Goal: Find specific page/section: Find specific page/section

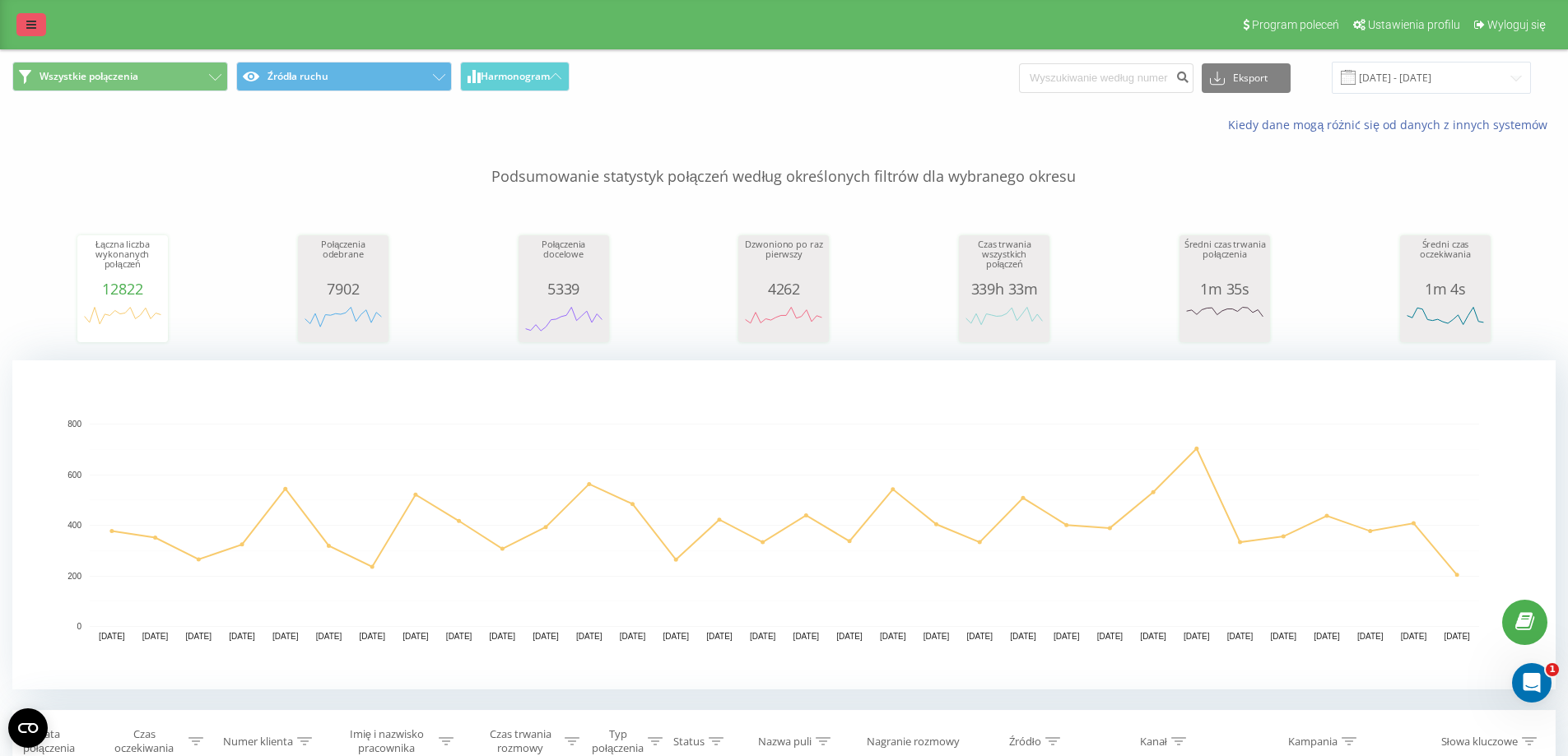
click at [36, 28] on link at bounding box center [31, 24] width 29 height 23
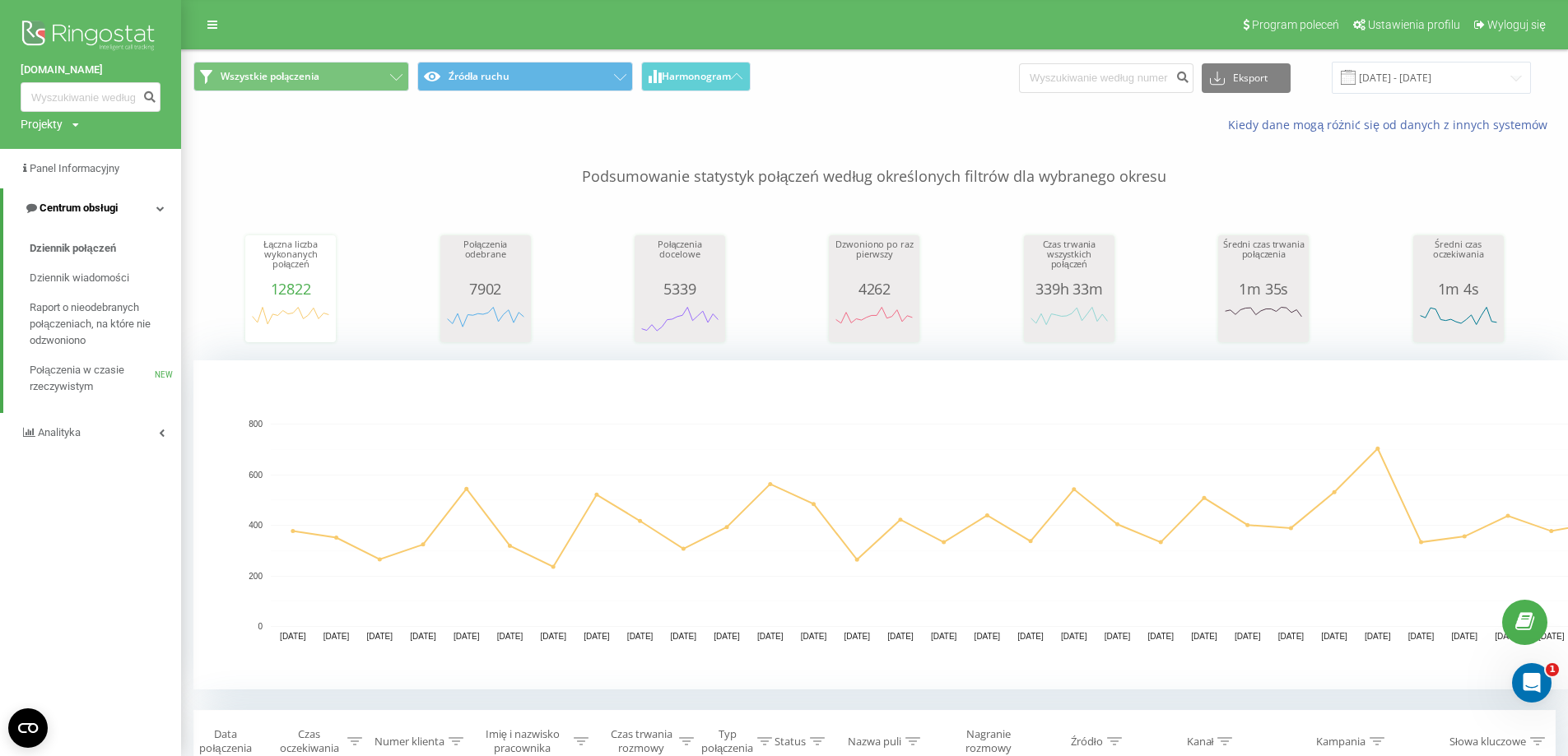
click at [153, 202] on link "Centrum obsługi" at bounding box center [92, 208] width 177 height 40
click at [162, 206] on icon at bounding box center [161, 208] width 6 height 9
click at [93, 251] on span "Dziennik połączeń" at bounding box center [72, 248] width 86 height 16
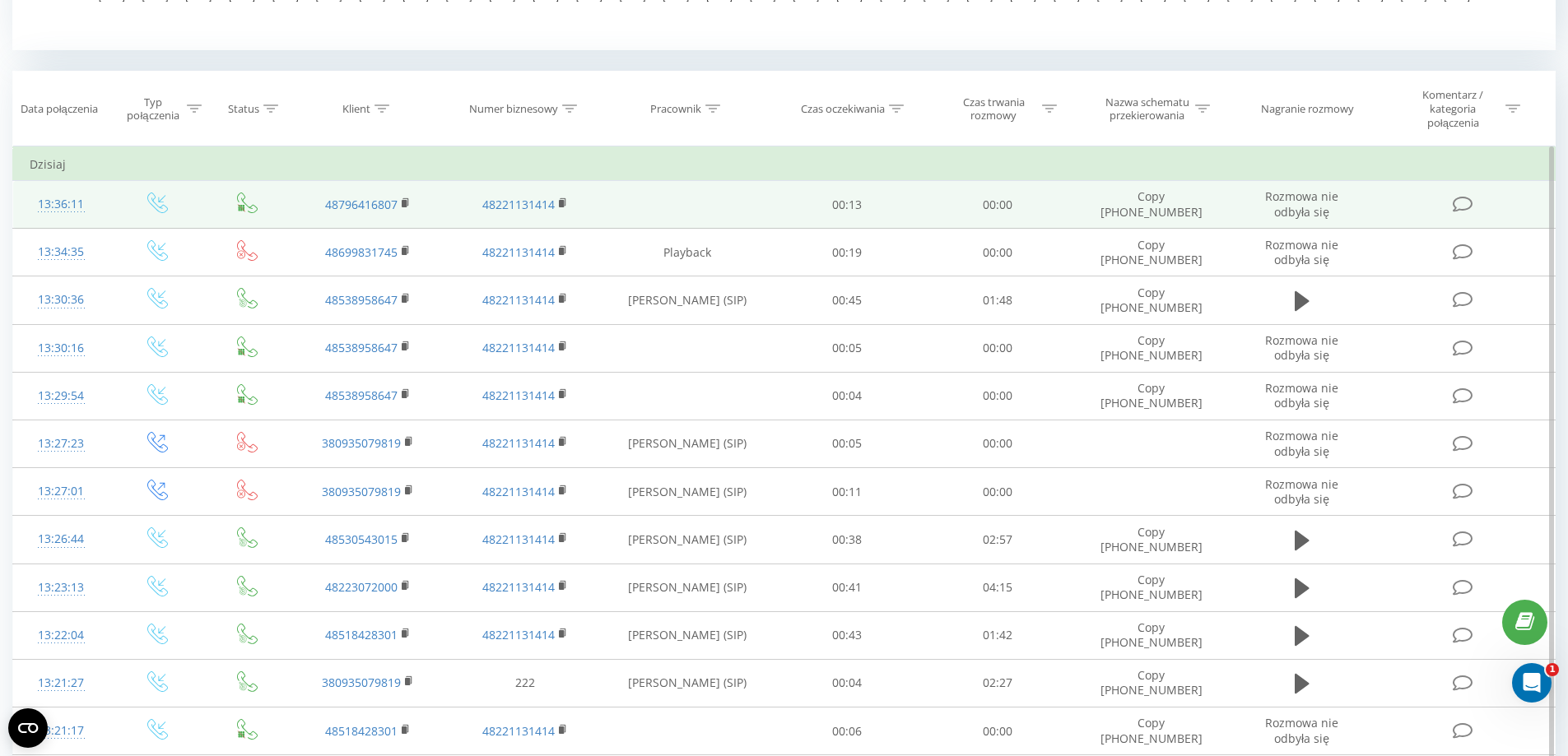
scroll to position [659, 0]
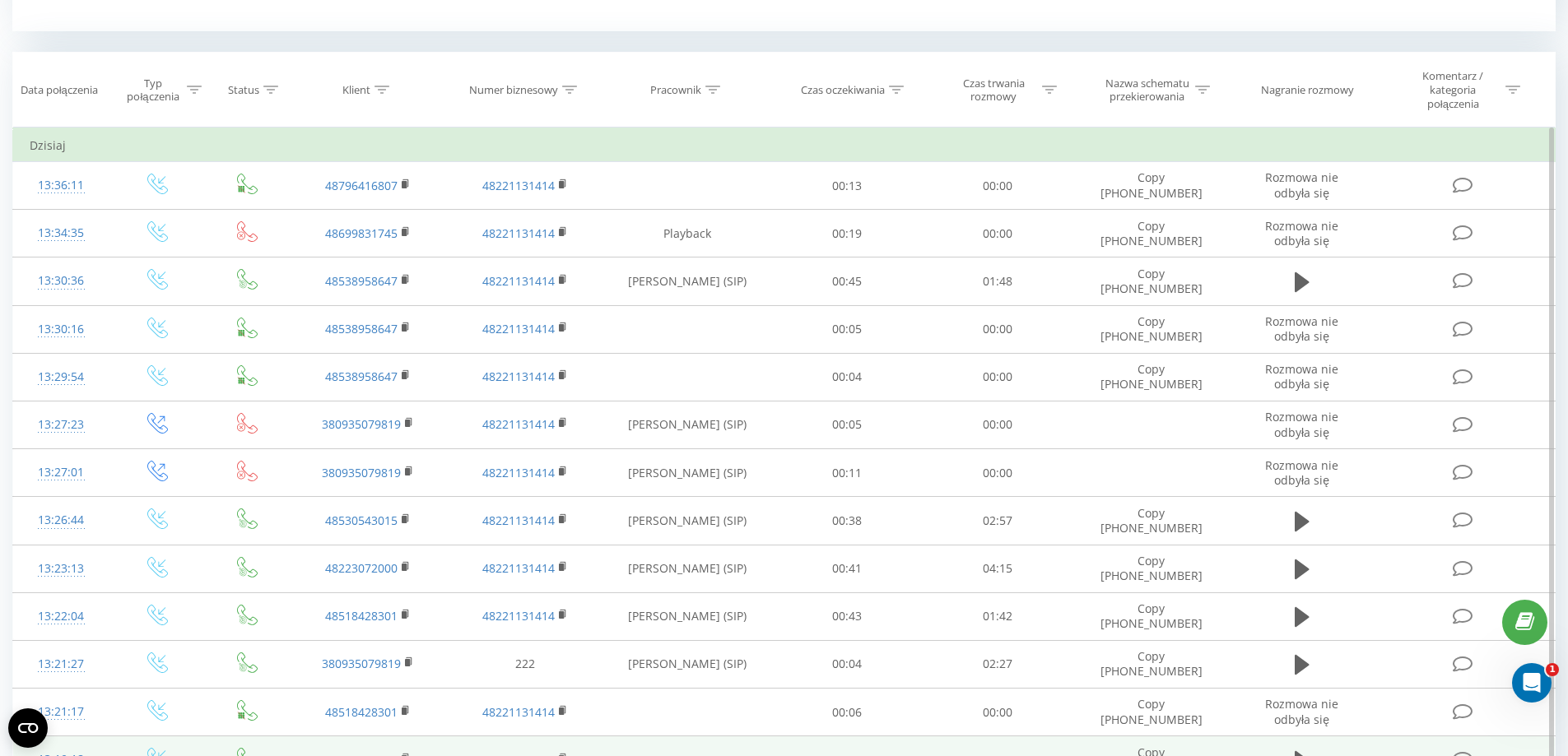
click at [749, 754] on td "[PERSON_NAME] (SIP)" at bounding box center [688, 759] width 169 height 47
